Goal: Task Accomplishment & Management: Manage account settings

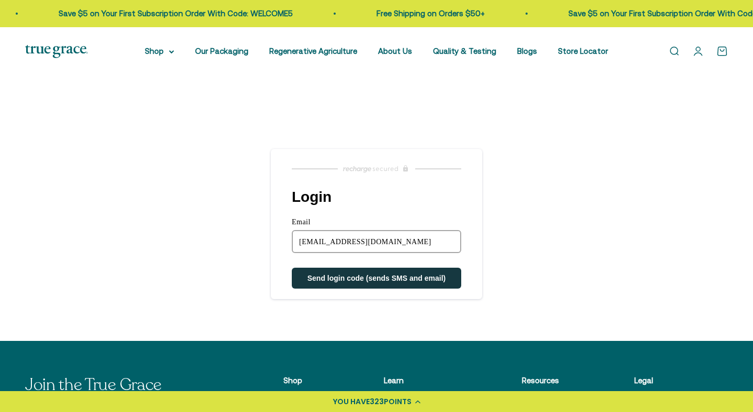
click at [349, 276] on span "Send login code (sends SMS and email)" at bounding box center [376, 278] width 139 height 8
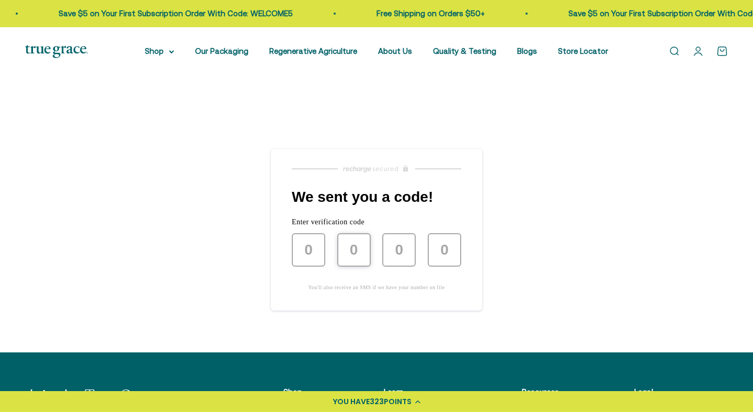
type input "7"
type input "1"
type input "4"
type input "7"
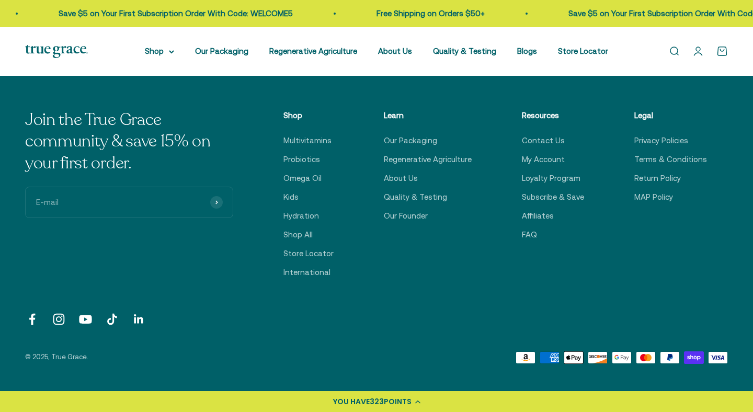
click at [699, 53] on link "Open account page" at bounding box center [698, 51] width 12 height 12
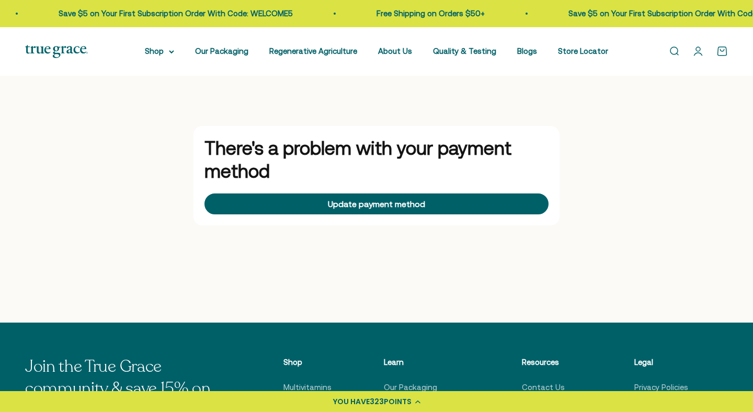
click at [450, 205] on div "Update payment method" at bounding box center [376, 204] width 329 height 8
